Goal: Task Accomplishment & Management: Use online tool/utility

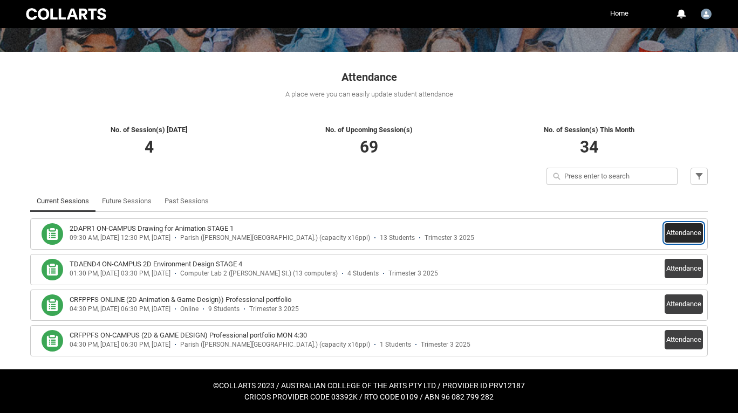
click at [679, 229] on button "Attendance" at bounding box center [683, 232] width 38 height 19
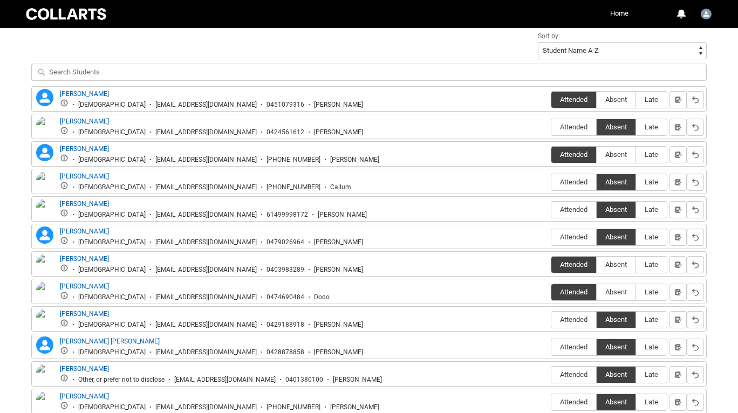
scroll to position [475, 0]
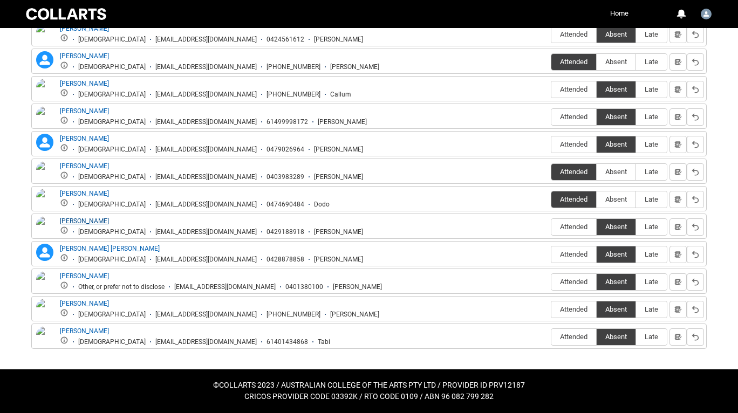
click at [83, 219] on link "[PERSON_NAME]" at bounding box center [84, 221] width 49 height 8
click at [82, 219] on link "Liam Handreck" at bounding box center [84, 221] width 49 height 8
drag, startPoint x: 116, startPoint y: 220, endPoint x: 59, endPoint y: 221, distance: 57.2
click at [59, 221] on div "Liam Handreck Male lhandre.20252440@mycollarts.edu.au 0429188918 Liam" at bounding box center [198, 226] width 329 height 20
copy link "Liam Handreck"
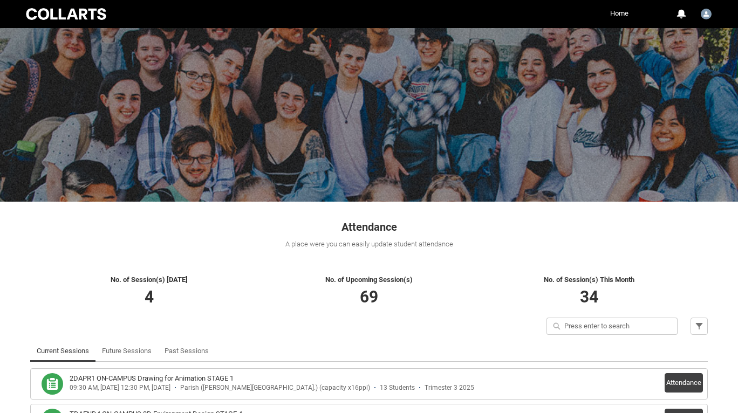
scroll to position [150, 0]
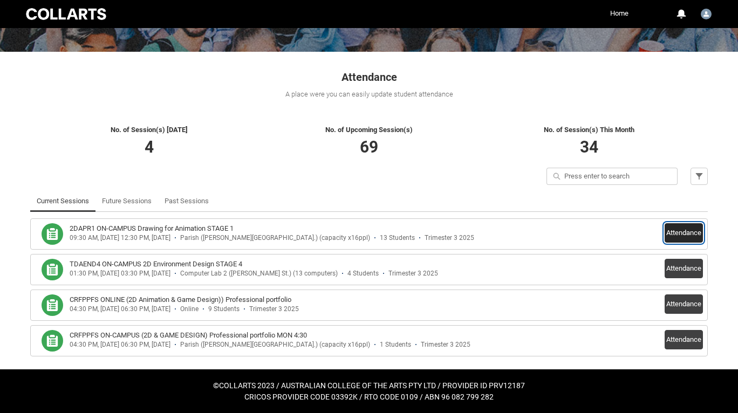
click at [681, 235] on button "Attendance" at bounding box center [683, 232] width 38 height 19
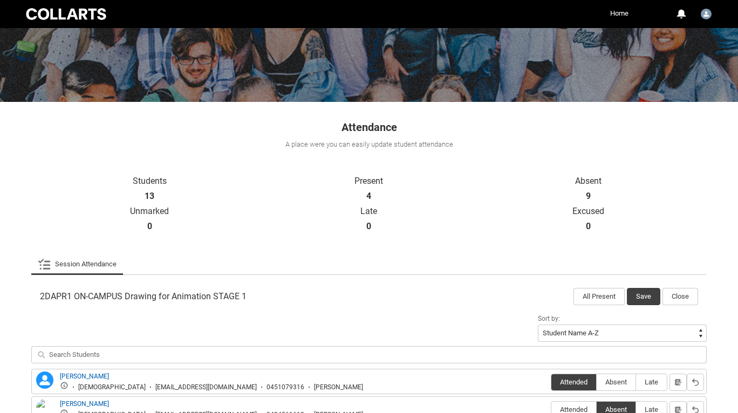
scroll to position [92, 0]
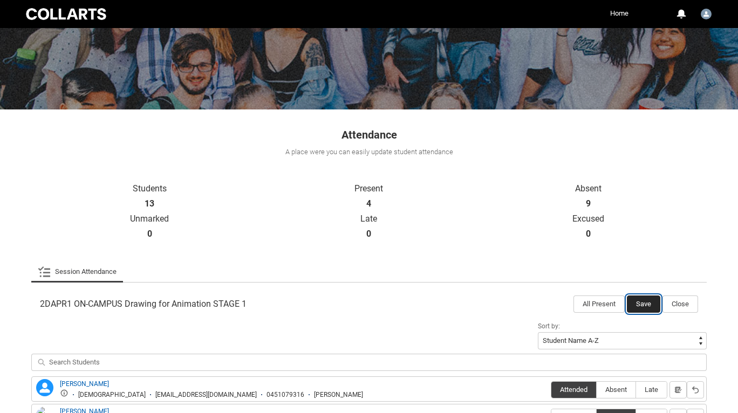
click at [641, 303] on button "Save" at bounding box center [642, 303] width 33 height 17
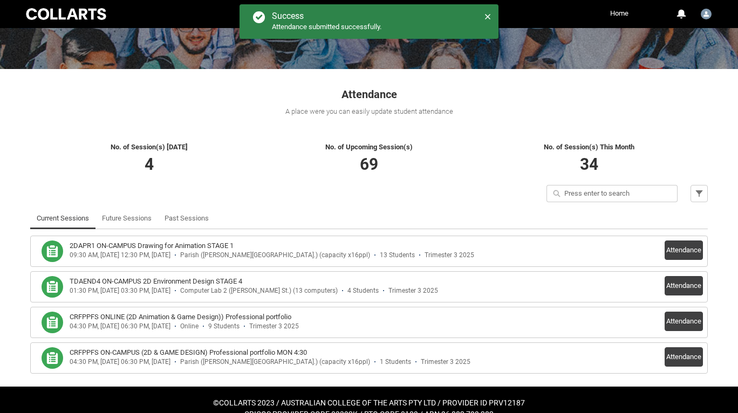
scroll to position [134, 0]
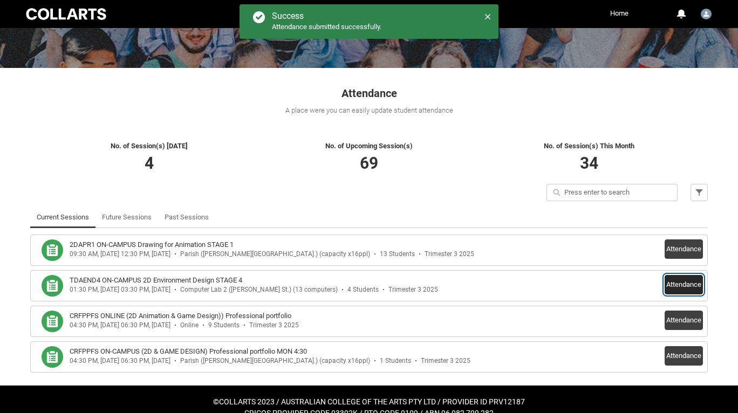
click at [685, 285] on button "Attendance" at bounding box center [683, 284] width 38 height 19
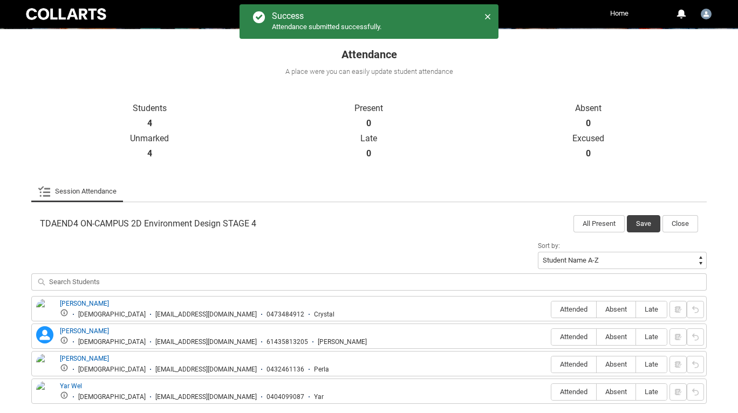
scroll to position [228, 0]
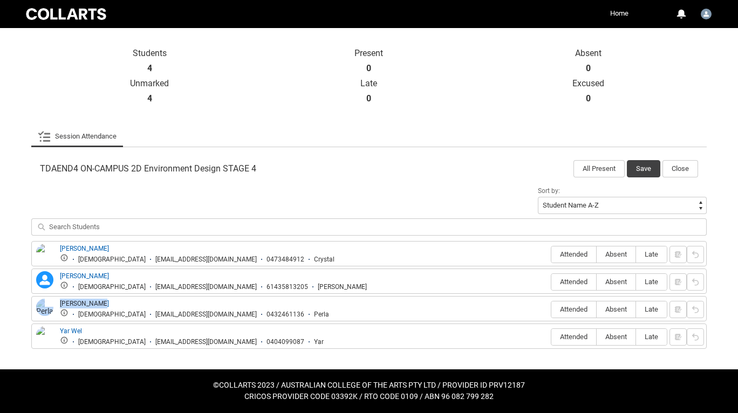
drag, startPoint x: 104, startPoint y: 304, endPoint x: 54, endPoint y: 302, distance: 49.1
click at [54, 302] on div "Perla Merheb Female pmerheb.20230335@mycollarts.edu.au 0432461136 Perla" at bounding box center [181, 309] width 295 height 20
copy div "Perla Merheb"
click at [612, 258] on span "Absent" at bounding box center [615, 254] width 39 height 8
click at [596, 254] on input "Absent" at bounding box center [596, 254] width 1 height 1
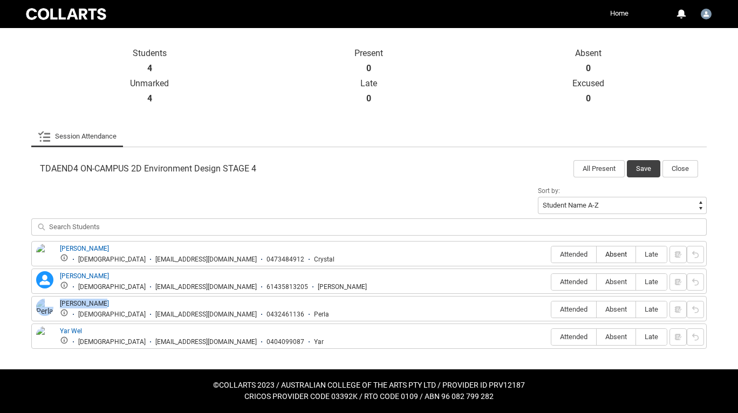
type lightning-radio-group "Absent"
radio input "true"
click at [578, 287] on label "Attended" at bounding box center [573, 282] width 45 height 17
click at [551, 282] on input "Attended" at bounding box center [550, 281] width 1 height 1
type lightning-radio-group "Attended"
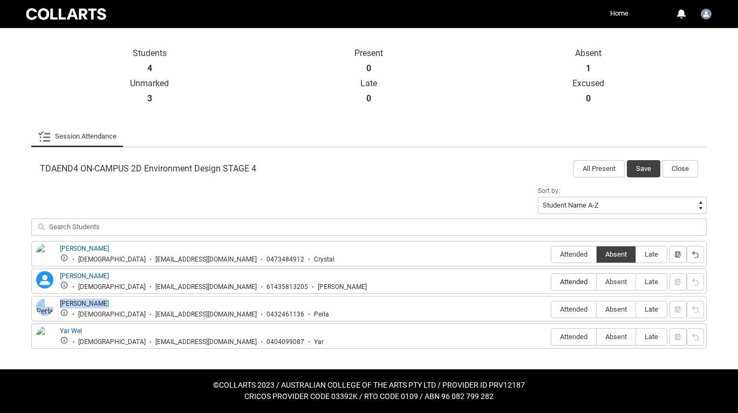
radio input "true"
click at [578, 301] on label "Attended" at bounding box center [573, 309] width 45 height 17
click at [551, 309] on input "Attended" at bounding box center [550, 309] width 1 height 1
type lightning-radio-group "Attended"
radio input "true"
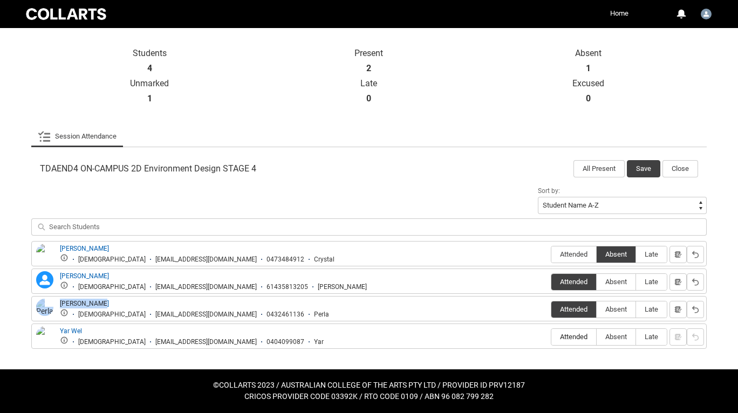
click at [574, 329] on label "Attended" at bounding box center [573, 337] width 45 height 17
click at [551, 336] on input "Attended" at bounding box center [550, 336] width 1 height 1
type lightning-radio-group "Attended"
radio input "true"
click at [643, 167] on button "Save" at bounding box center [642, 168] width 33 height 17
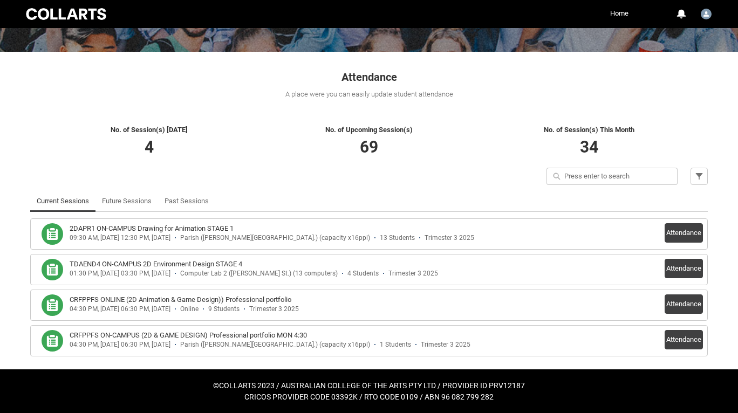
scroll to position [59, 0]
